Goal: Transaction & Acquisition: Purchase product/service

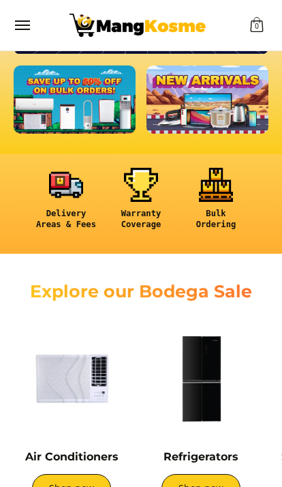
scroll to position [196, 0]
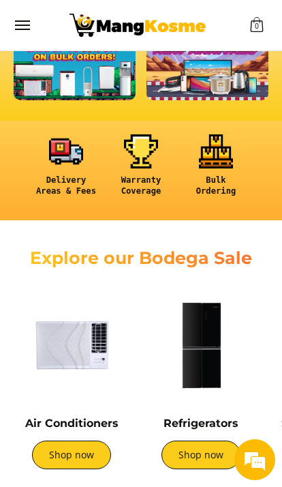
click at [78, 456] on link "Shop now" at bounding box center [71, 455] width 79 height 29
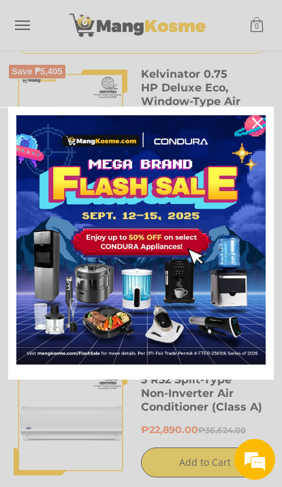
scroll to position [228, 0]
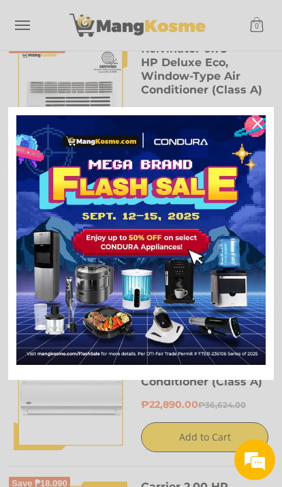
click at [250, 134] on div "Close" at bounding box center [258, 124] width 22 height 22
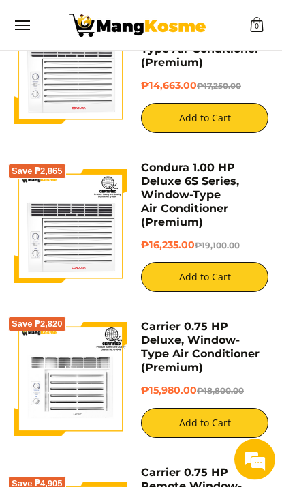
scroll to position [3127, 0]
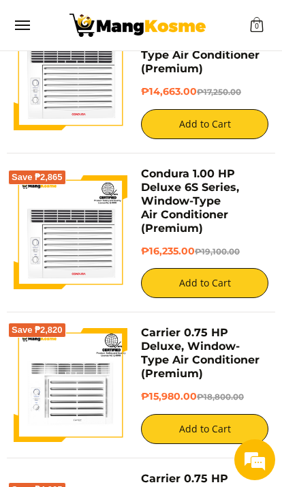
click at [20, 25] on span "Menu" at bounding box center [22, 25] width 16 height 0
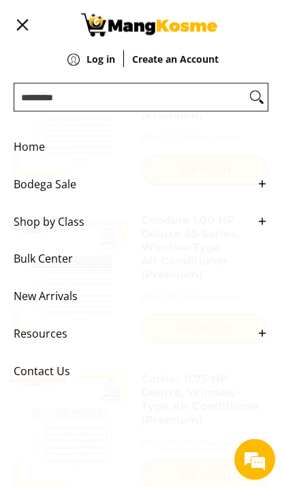
scroll to position [3076, 0]
click at [68, 194] on span "Bodega Sale" at bounding box center [131, 185] width 235 height 38
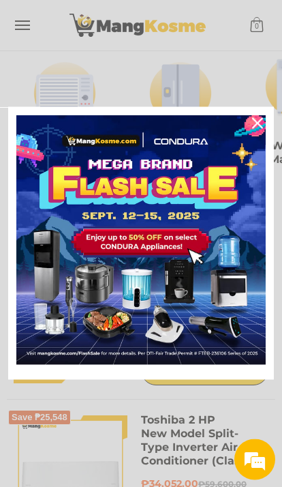
scroll to position [147, 0]
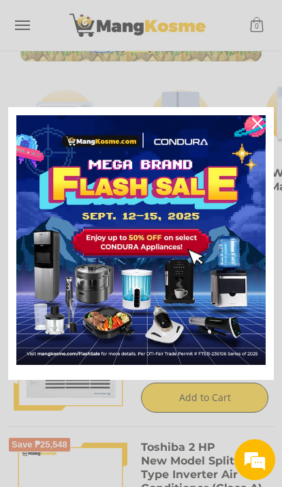
click at [248, 123] on div "Close" at bounding box center [258, 124] width 22 height 22
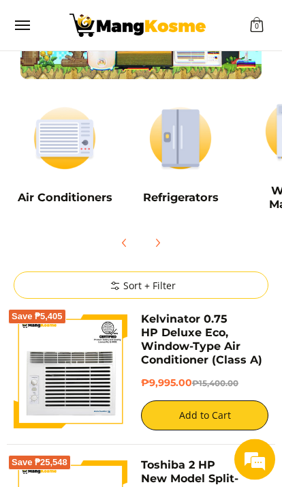
scroll to position [125, 0]
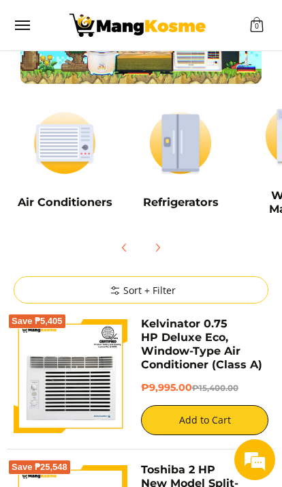
click at [182, 160] on img at bounding box center [181, 142] width 102 height 77
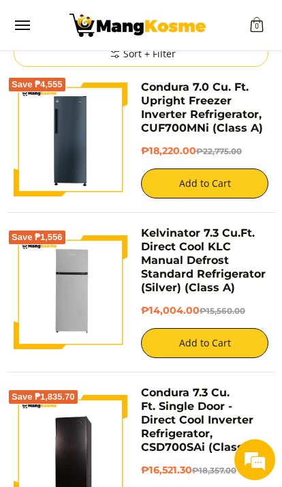
scroll to position [191, 0]
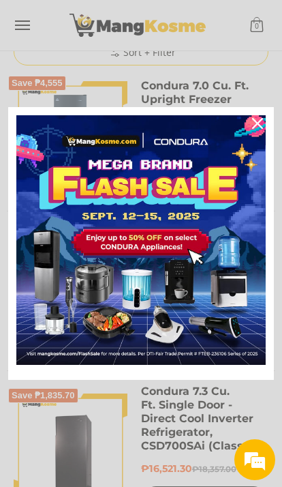
click at [258, 129] on icon "close icon" at bounding box center [257, 123] width 11 height 11
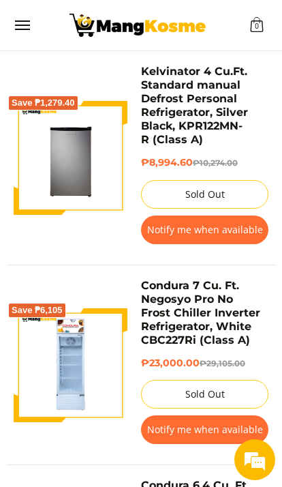
scroll to position [2010, 0]
